Goal: Find specific page/section

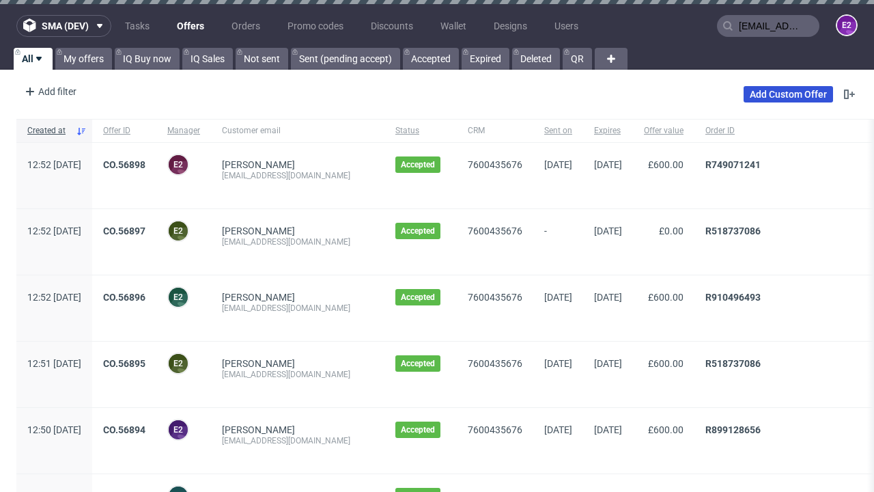
type input "[EMAIL_ADDRESS][DOMAIN_NAME]"
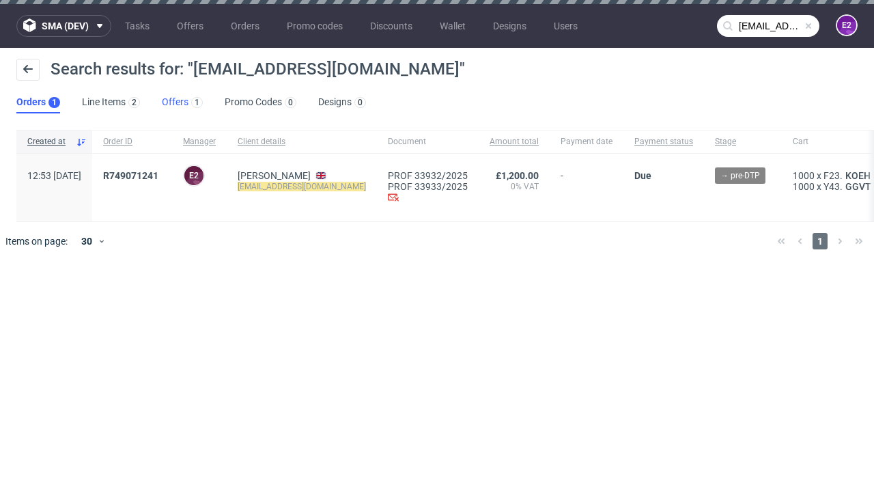
click at [182, 102] on link "Offers 1" at bounding box center [182, 103] width 41 height 22
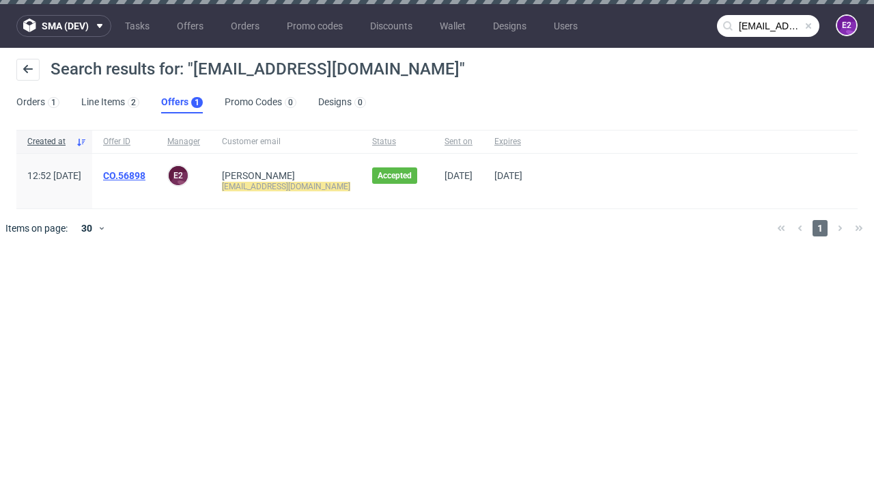
click at [145, 176] on link "CO.56898" at bounding box center [124, 175] width 42 height 11
